Goal: Check status: Check status

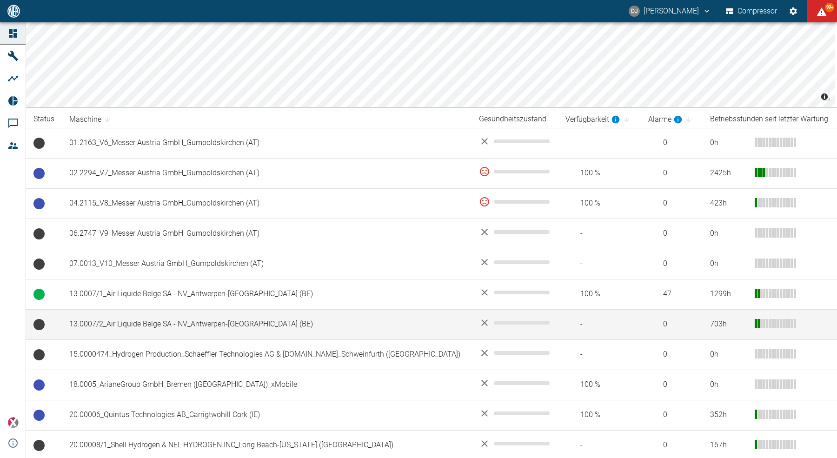
scroll to position [98, 0]
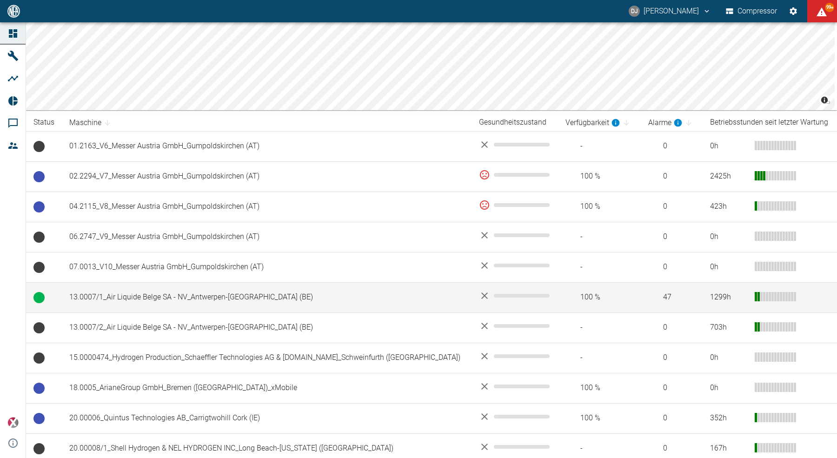
click at [144, 300] on td "13.0007/1_Air Liquide Belge SA - NV_Antwerpen-[GEOGRAPHIC_DATA] (BE)" at bounding box center [267, 297] width 410 height 30
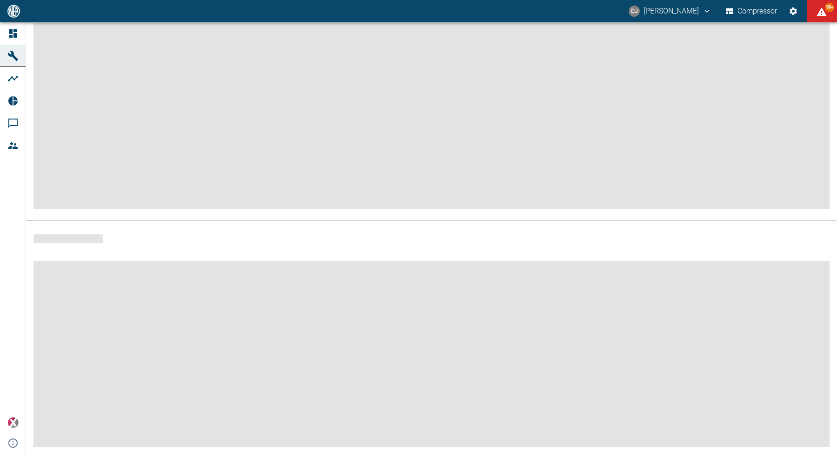
scroll to position [83, 0]
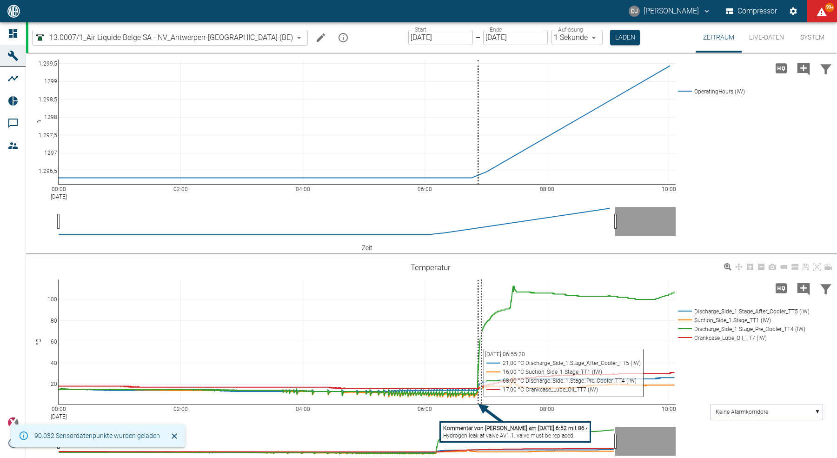
scroll to position [24, 0]
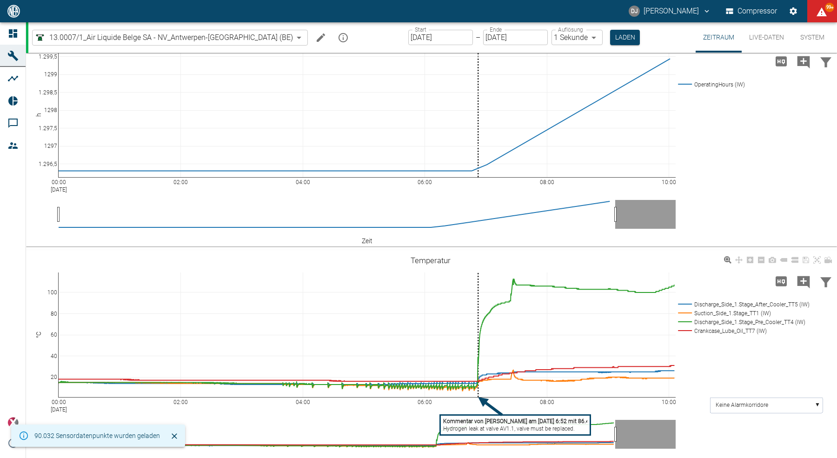
click at [479, 426] on tspan "Hydrogen leak at valve AV1.1, valve must be replaced." at bounding box center [509, 429] width 132 height 7
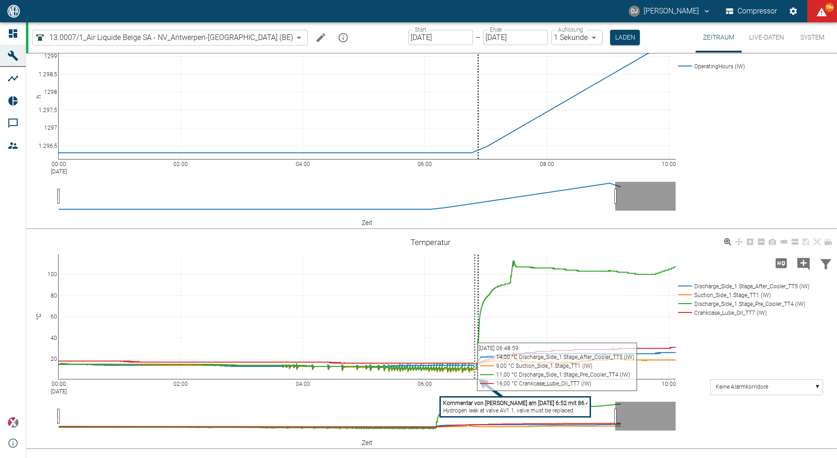
scroll to position [0, 0]
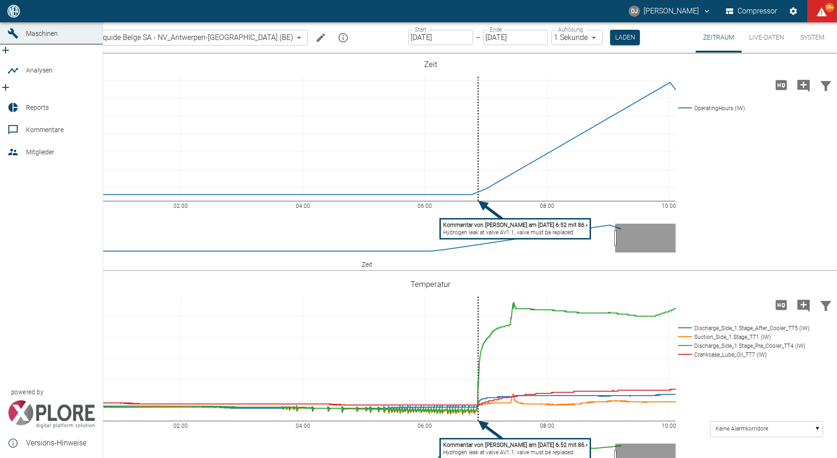
click at [7, 17] on icon at bounding box center [12, 11] width 11 height 11
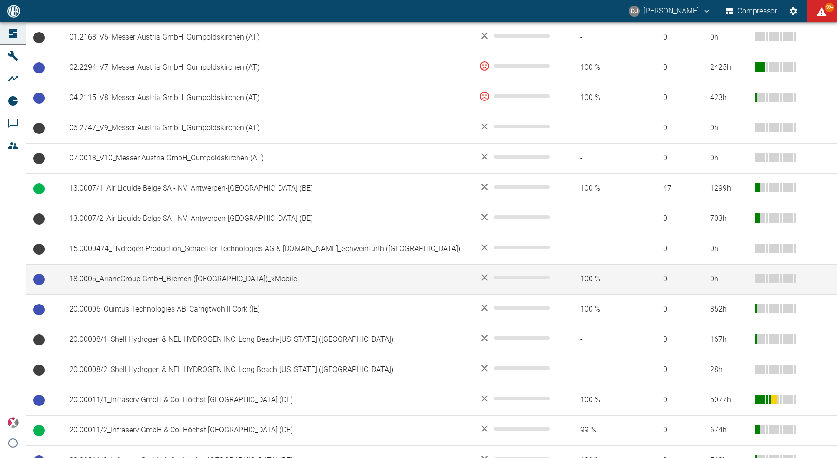
scroll to position [205, 0]
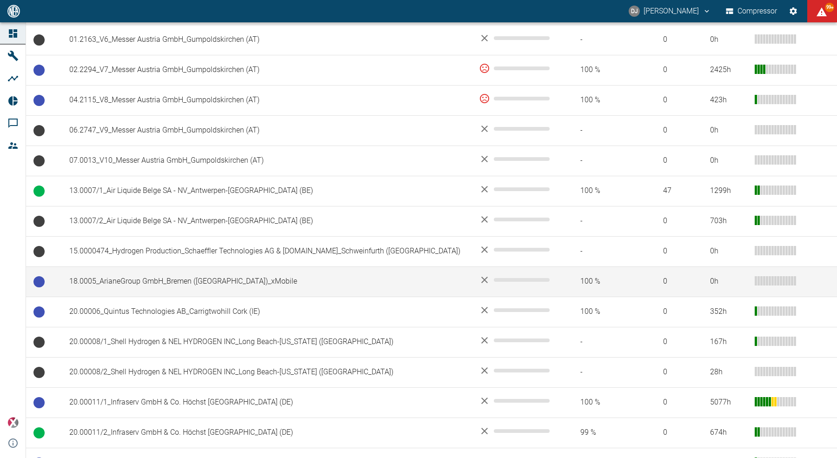
click at [154, 280] on td "18.0005_ArianeGroup GmbH_Bremen ([GEOGRAPHIC_DATA])_xMobile" at bounding box center [267, 282] width 410 height 30
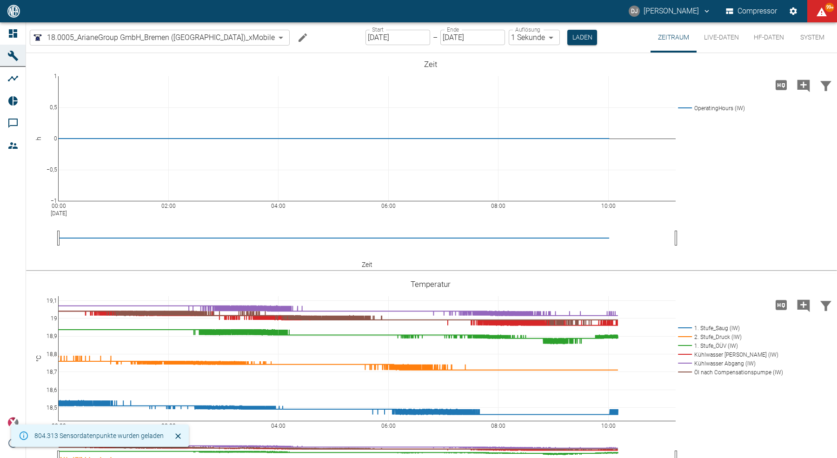
click at [366, 40] on input "[DATE]" at bounding box center [398, 37] width 65 height 15
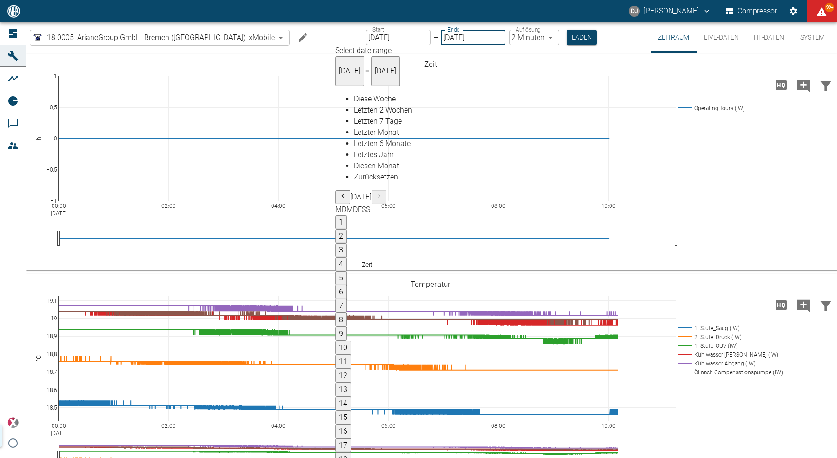
type input "[DATE]"
type input "2min"
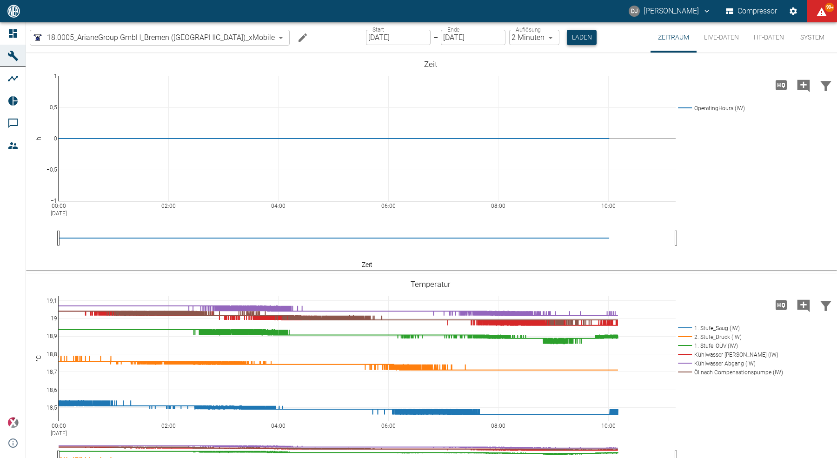
click at [567, 40] on button "Laden" at bounding box center [582, 37] width 30 height 15
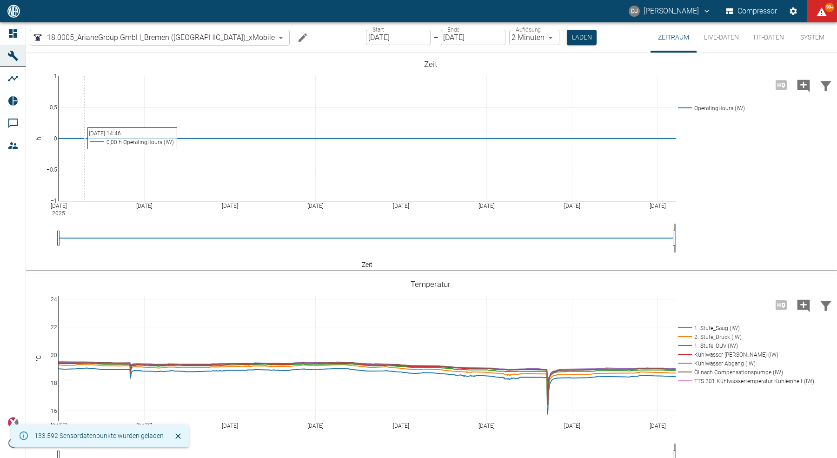
click at [13, 31] on icon at bounding box center [12, 33] width 11 height 11
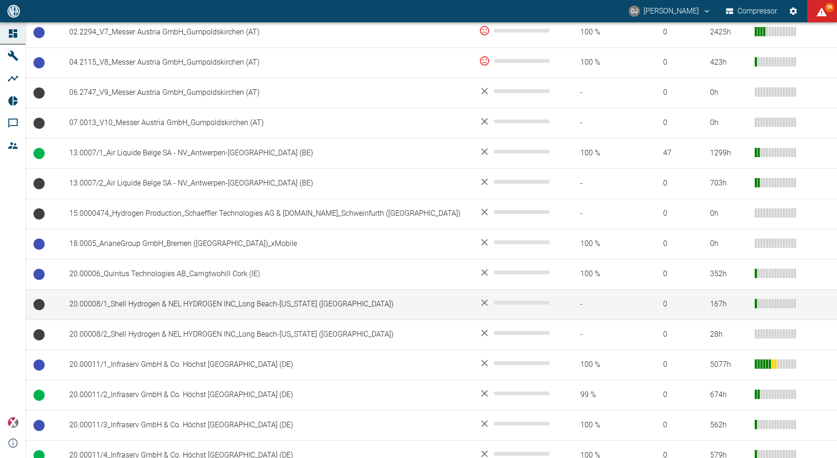
scroll to position [241, 0]
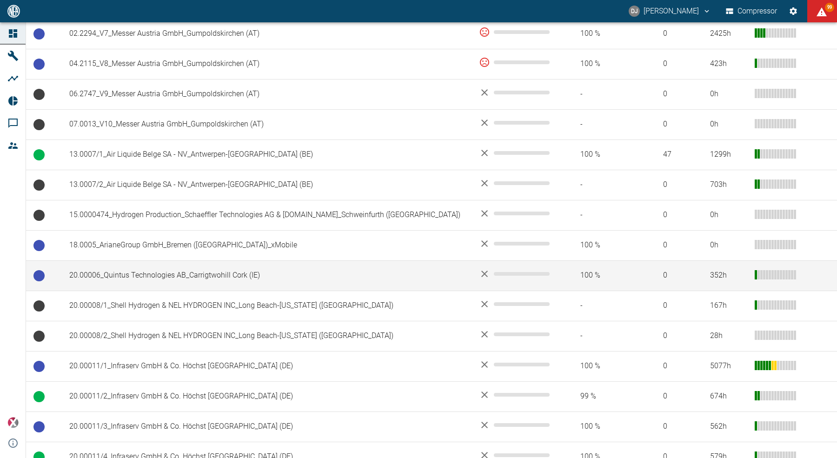
click at [171, 276] on td "20.00006_Quintus Technologies AB_Carrigtwohill Cork (IE)" at bounding box center [267, 276] width 410 height 30
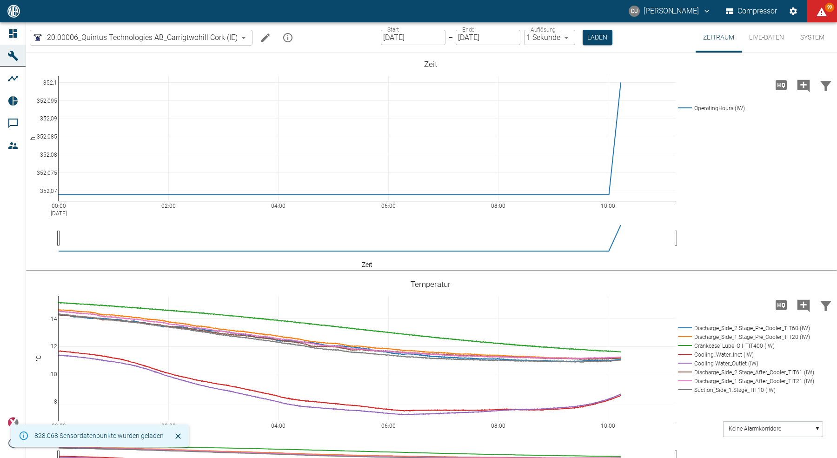
click at [401, 37] on input "[DATE]" at bounding box center [413, 37] width 65 height 15
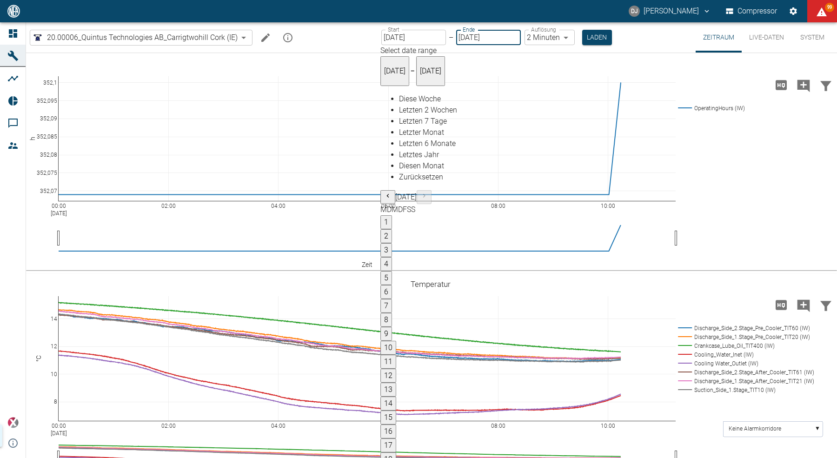
type input "[DATE]"
type input "2min"
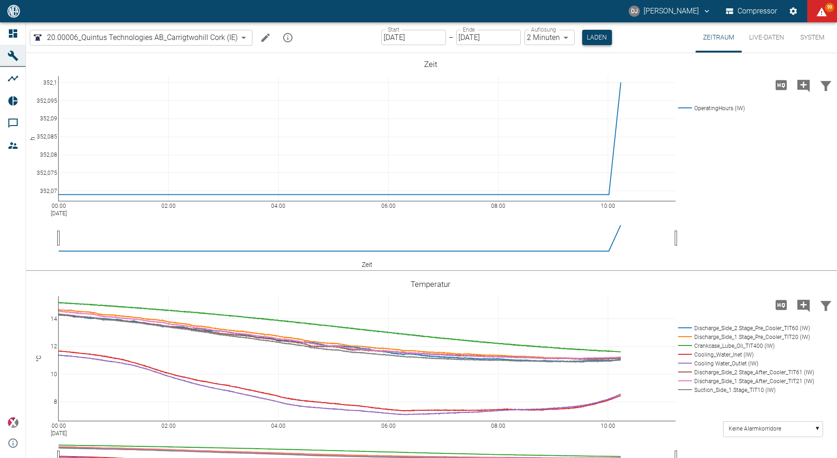
click at [602, 41] on button "Laden" at bounding box center [597, 37] width 30 height 15
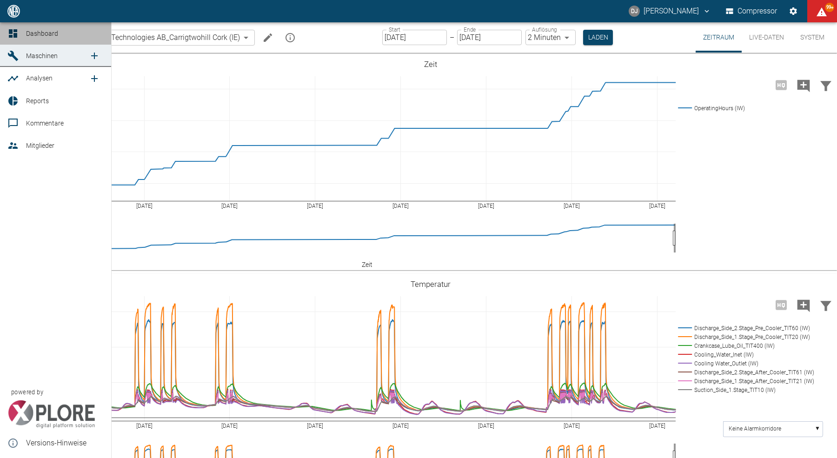
click at [9, 30] on icon at bounding box center [13, 33] width 8 height 8
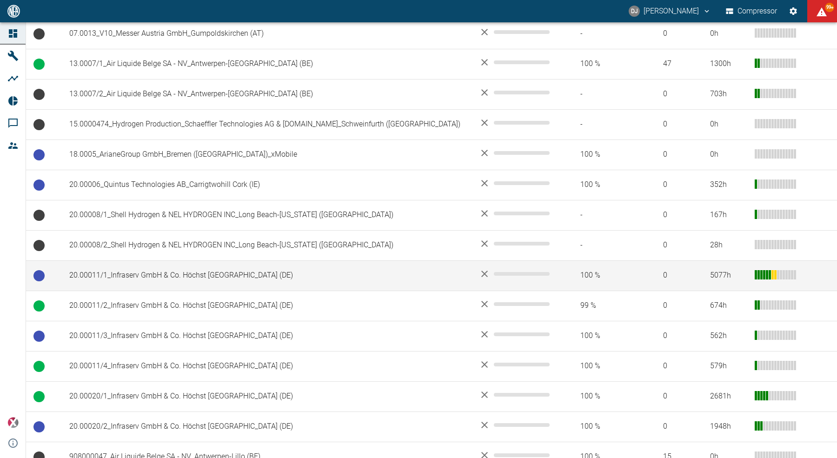
scroll to position [354, 0]
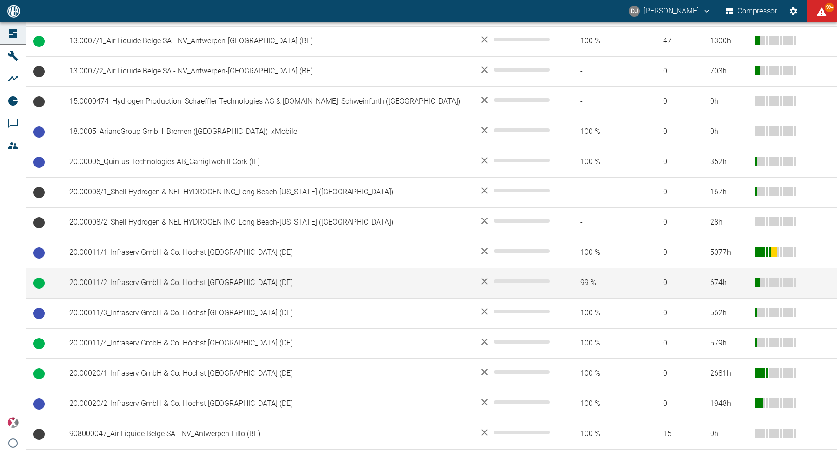
click at [135, 279] on td "20.00011/2_Infraserv GmbH & Co. Höchst [GEOGRAPHIC_DATA] (DE)" at bounding box center [267, 283] width 410 height 30
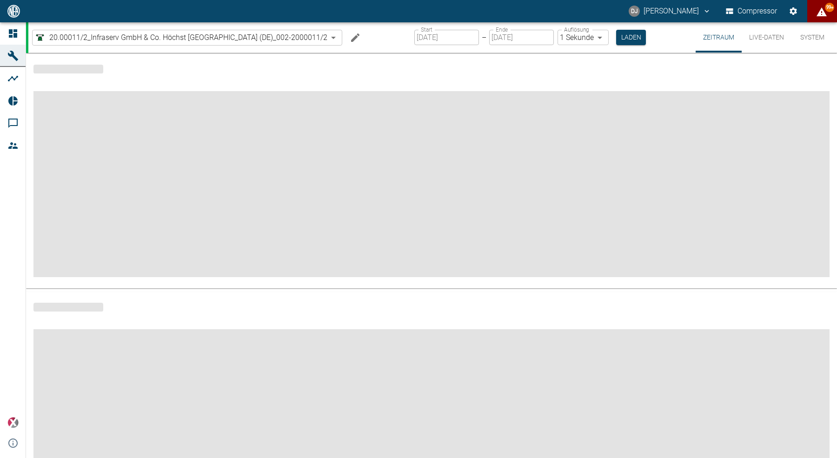
click at [823, 14] on icon "displayAlerts" at bounding box center [822, 11] width 10 height 9
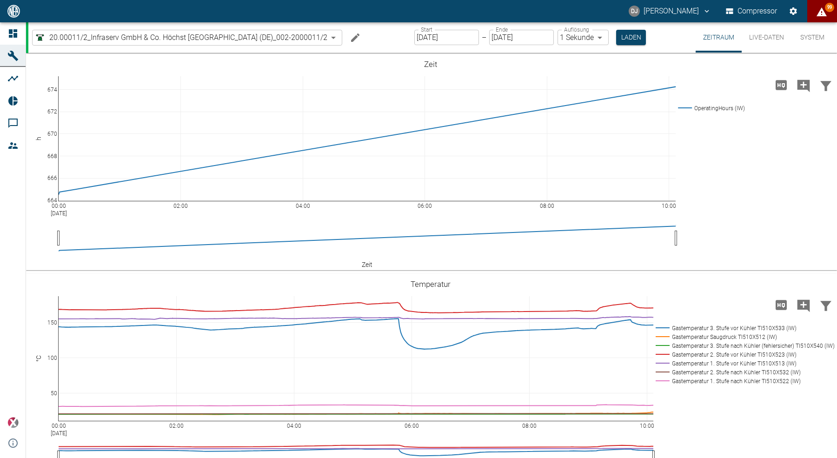
scroll to position [1853, 0]
click at [379, 458] on div at bounding box center [418, 466] width 837 height 0
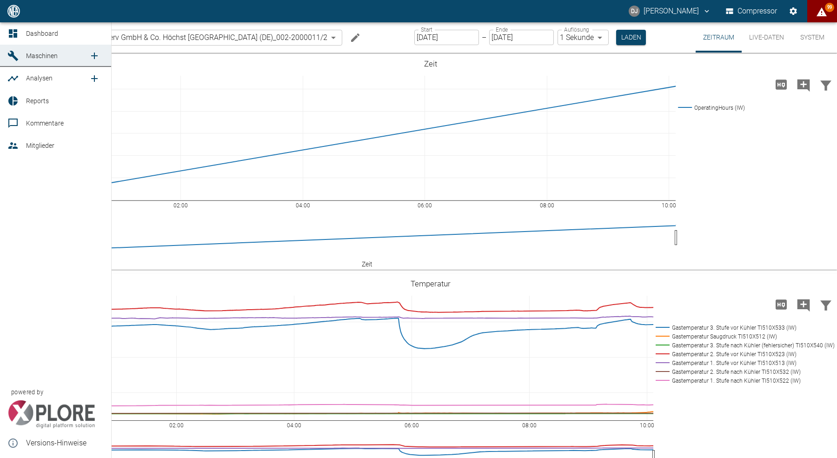
click at [9, 28] on icon at bounding box center [12, 33] width 11 height 11
